Goal: Find specific page/section

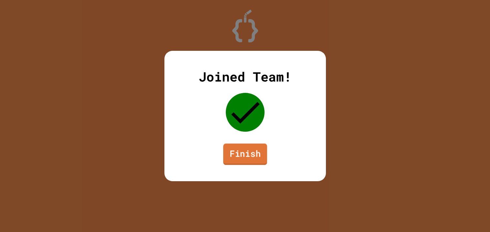
click at [241, 154] on link "Finish" at bounding box center [245, 153] width 44 height 21
